Goal: Transaction & Acquisition: Purchase product/service

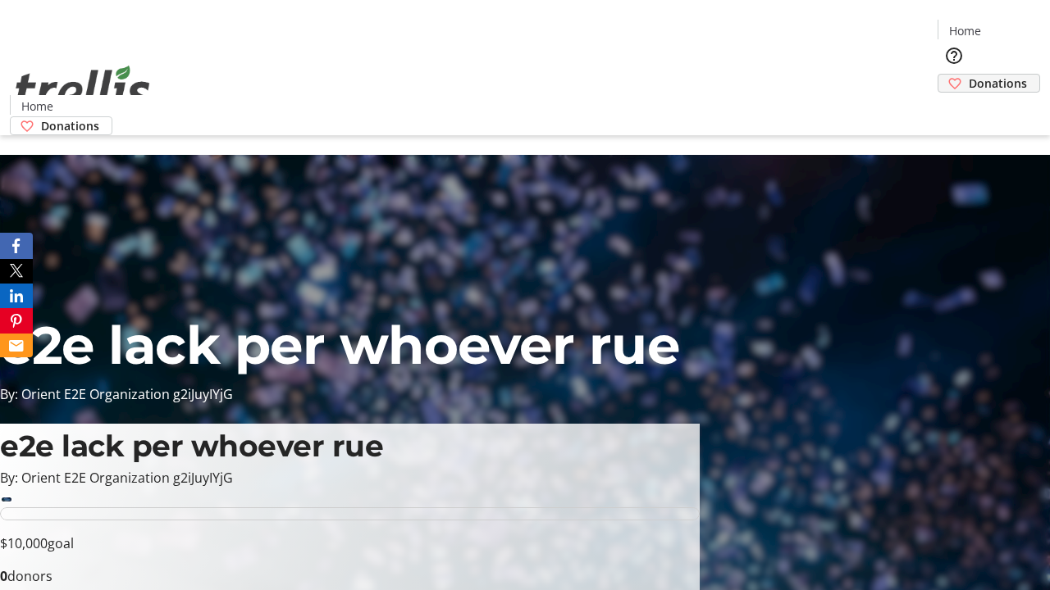
click at [969, 75] on span "Donations" at bounding box center [998, 83] width 58 height 17
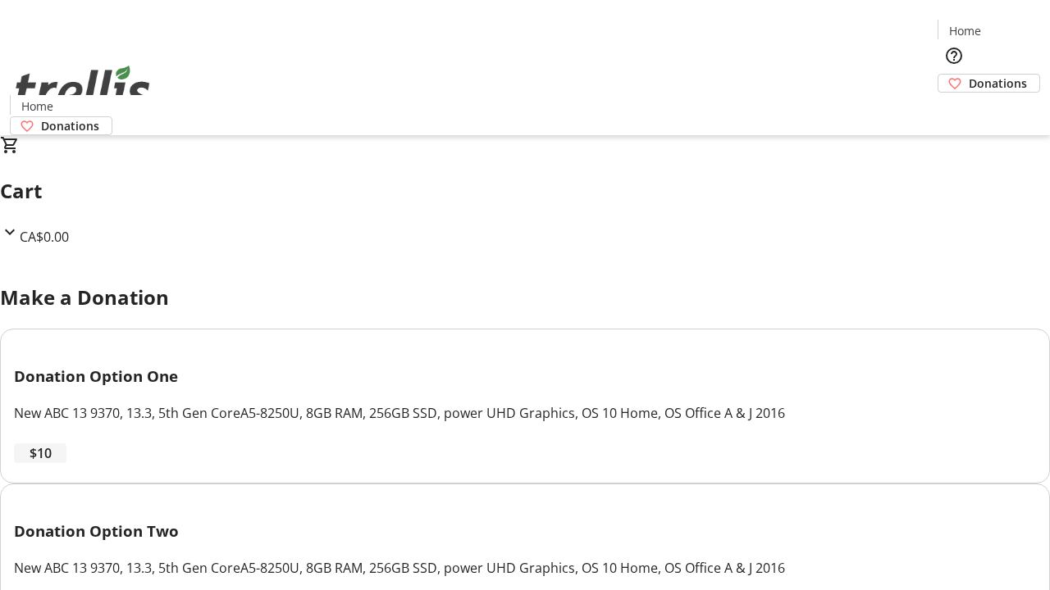
click at [52, 463] on span "$10" at bounding box center [41, 454] width 22 height 20
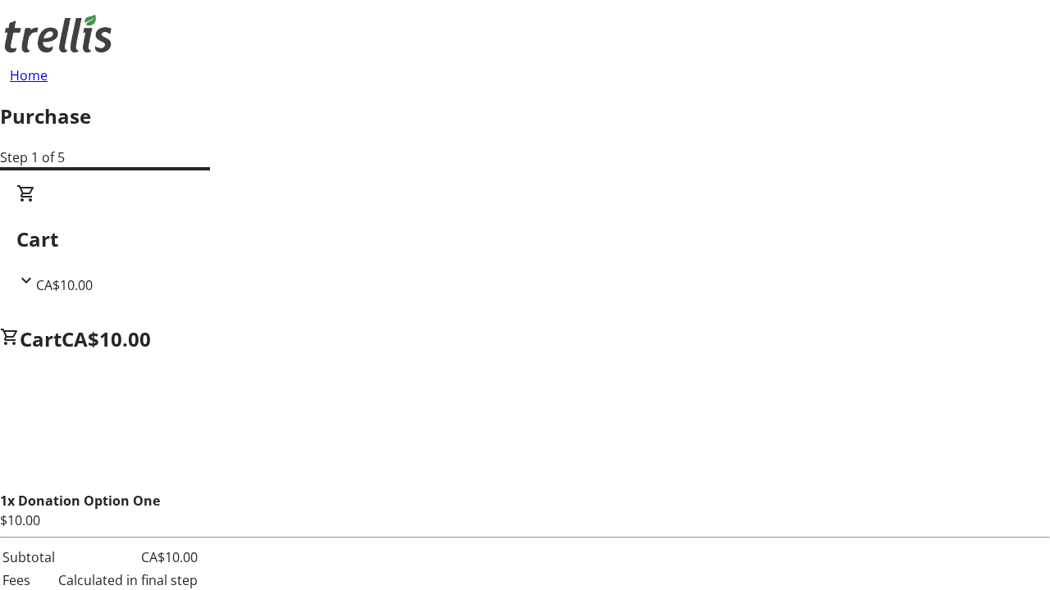
select select "CA"
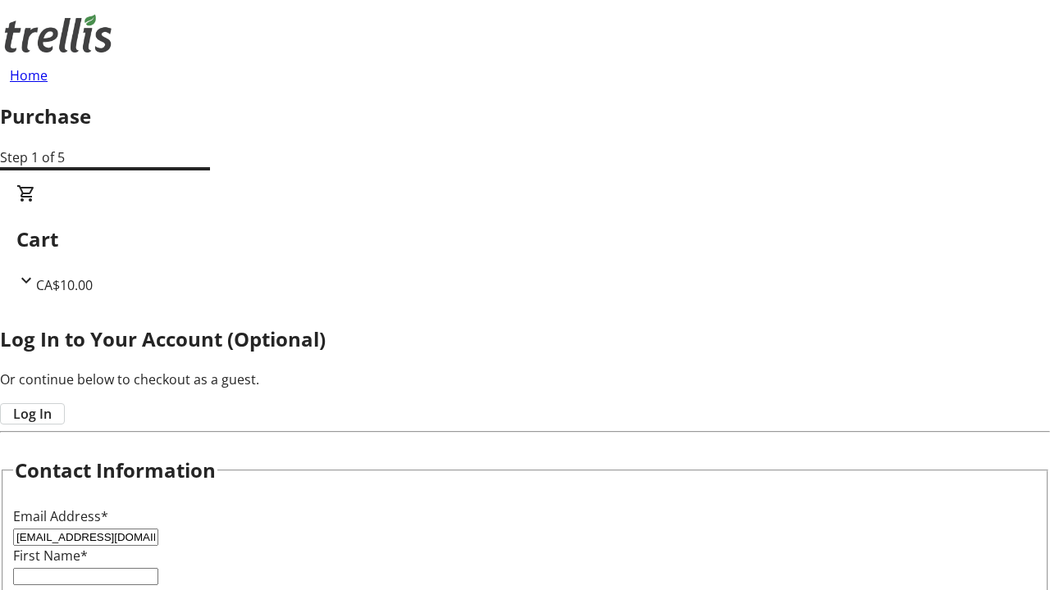
type input "[EMAIL_ADDRESS][DOMAIN_NAME]"
type input "Mya"
type input "Kovacek"
type input "[STREET_ADDRESS][PERSON_NAME]"
type input "Kelowna"
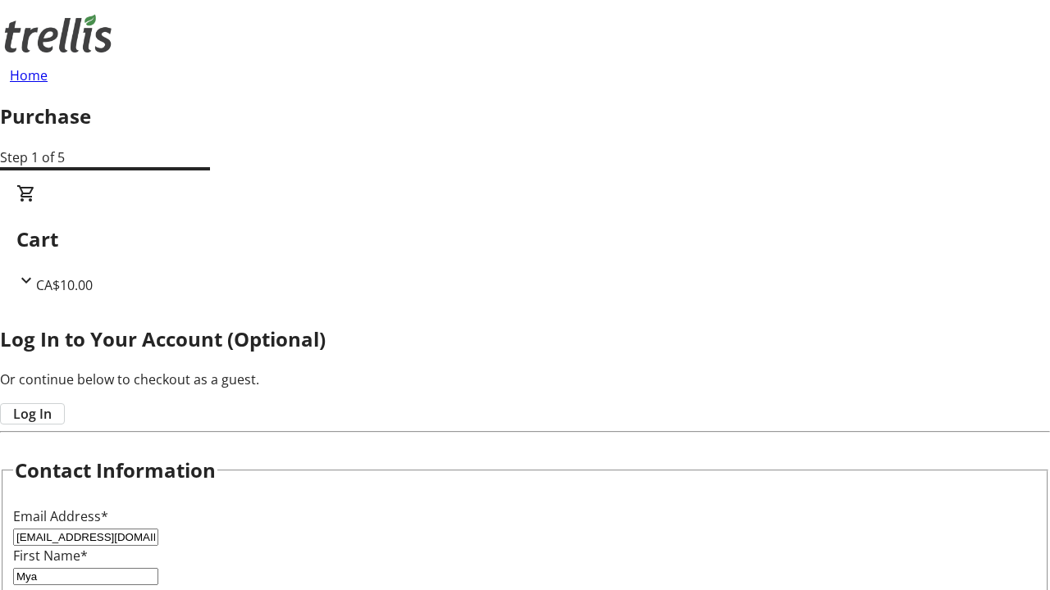
select select "BC"
type input "Kelowna"
type input "V1Y 0C2"
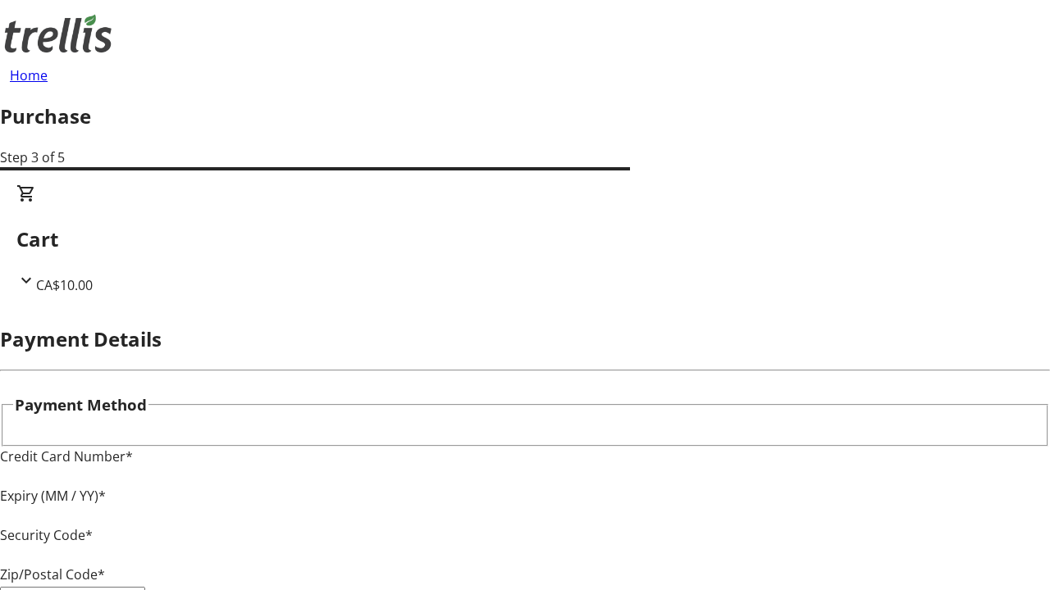
type input "V1Y 0C2"
